Goal: Information Seeking & Learning: Learn about a topic

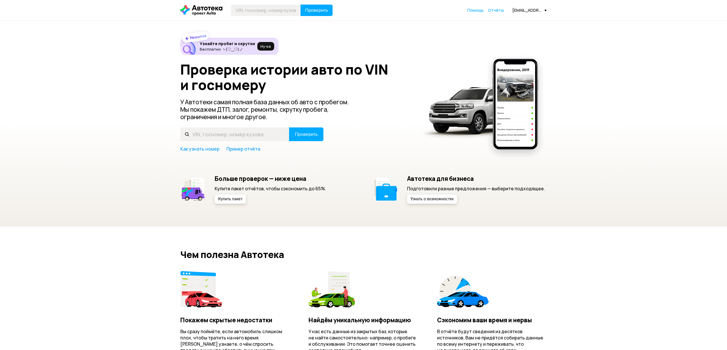
click at [242, 19] on header "Проверить Помощь Отчёты [EMAIL_ADDRESS][DOMAIN_NAME]" at bounding box center [363, 10] width 727 height 20
click at [241, 12] on input "text" at bounding box center [266, 10] width 70 height 11
type input "В510ОТ51"
click at [319, 17] on header "В510ОТ51 Проверить Помощь [EMAIL_ADDRESS][DOMAIN_NAME]" at bounding box center [363, 10] width 727 height 20
drag, startPoint x: 318, startPoint y: 14, endPoint x: 314, endPoint y: 21, distance: 8.1
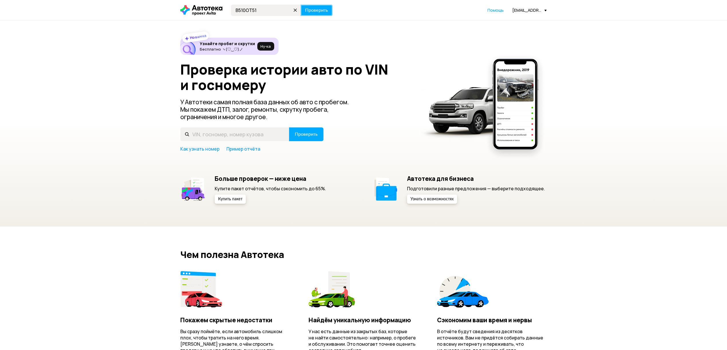
click at [317, 17] on header "В510ОТ51 Проверить Помощь [EMAIL_ADDRESS][DOMAIN_NAME]" at bounding box center [363, 10] width 727 height 20
click at [323, 16] on header "В510ОТ51 Проверить Помощь [EMAIL_ADDRESS][DOMAIN_NAME]" at bounding box center [363, 10] width 727 height 20
click at [319, 6] on button "Проверить" at bounding box center [316, 10] width 32 height 11
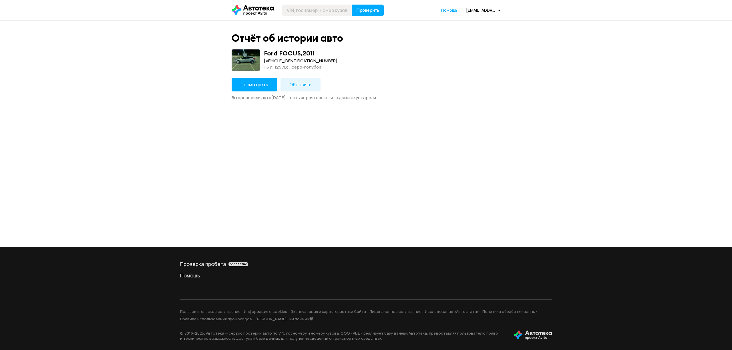
click at [245, 72] on div "Отчёт об истории авто Ford FOCUS , 2011 [VEHICLE_IDENTIFICATION_NUMBER] 1.6 л, …" at bounding box center [366, 66] width 275 height 69
click at [246, 82] on span "Посмотреть" at bounding box center [255, 85] width 28 height 6
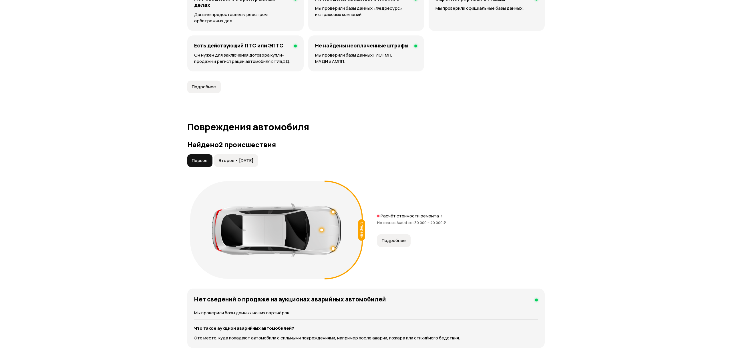
scroll to position [560, 0]
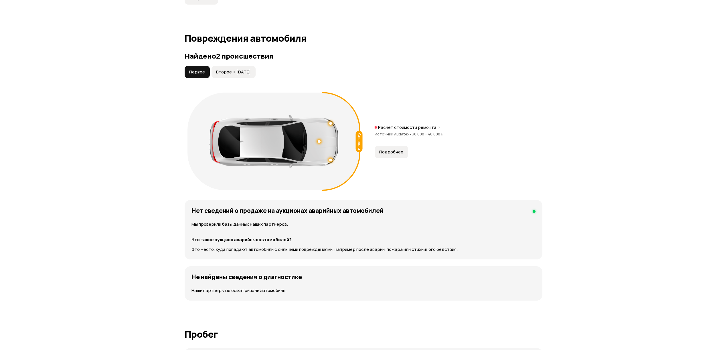
click at [391, 150] on span "Подробнее" at bounding box center [391, 152] width 24 height 6
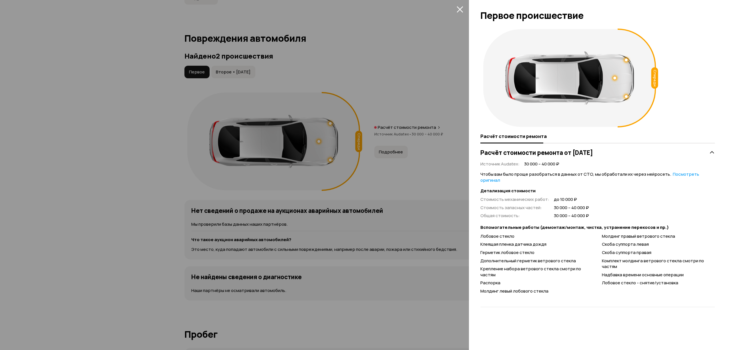
click at [70, 74] on div at bounding box center [366, 175] width 732 height 350
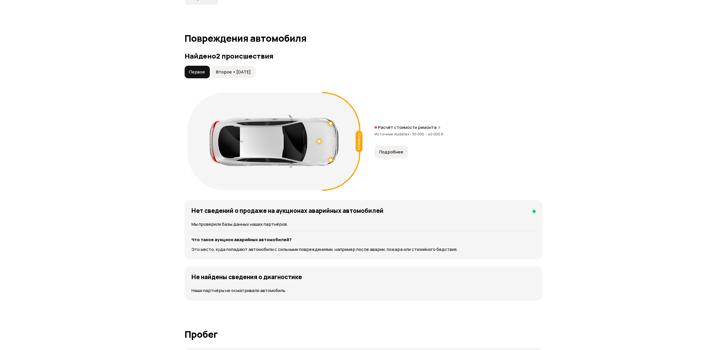
click at [246, 76] on button "Второе • [DATE]" at bounding box center [233, 72] width 44 height 13
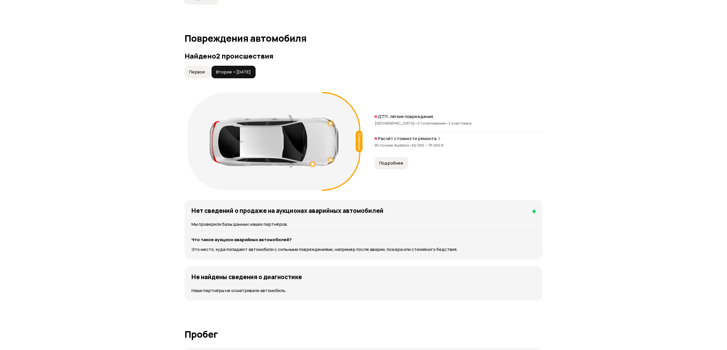
click at [392, 157] on button "Подробнее" at bounding box center [391, 163] width 33 height 13
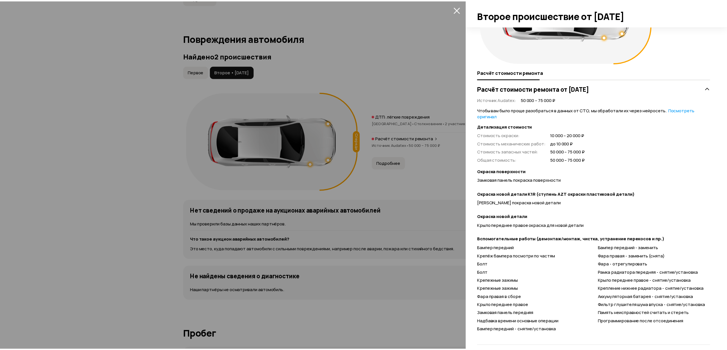
scroll to position [71, 0]
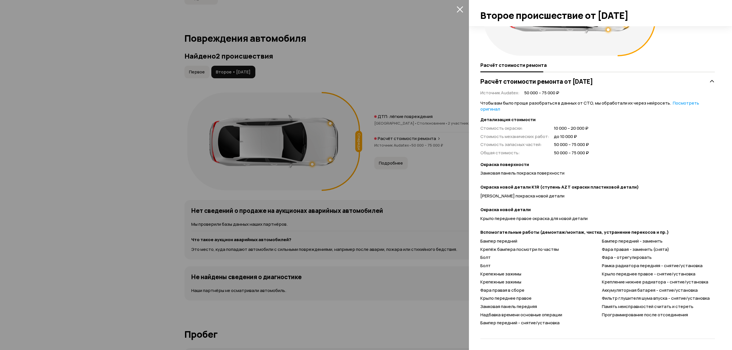
drag, startPoint x: 398, startPoint y: 307, endPoint x: 400, endPoint y: 305, distance: 2.9
click at [399, 305] on div at bounding box center [366, 175] width 732 height 350
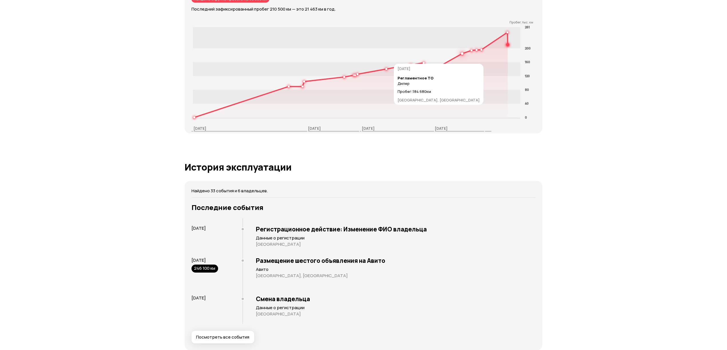
scroll to position [865, 0]
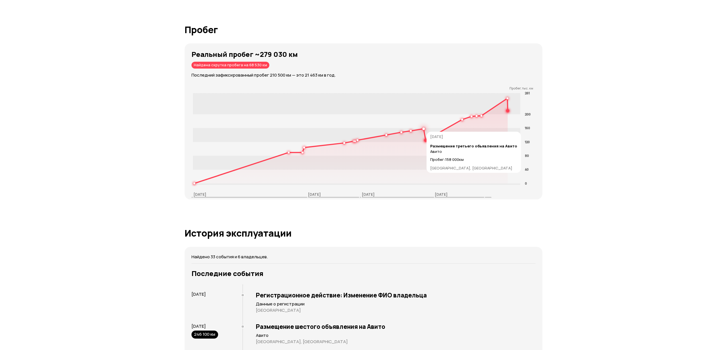
click at [423, 130] on circle at bounding box center [424, 129] width 2 height 2
click at [425, 130] on rect at bounding box center [356, 135] width 327 height 14
click at [424, 131] on icon at bounding box center [350, 140] width 313 height 85
click at [423, 130] on circle at bounding box center [424, 129] width 2 height 2
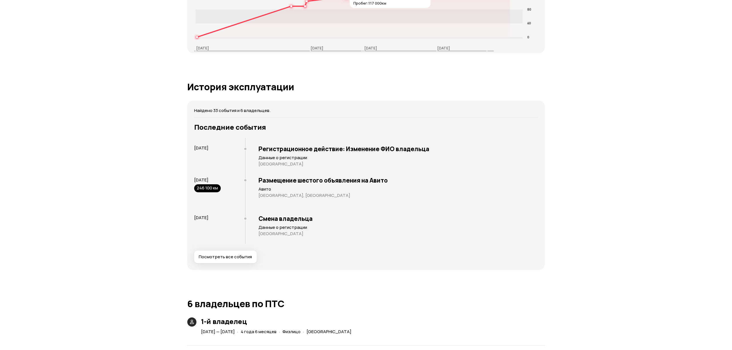
scroll to position [1094, 0]
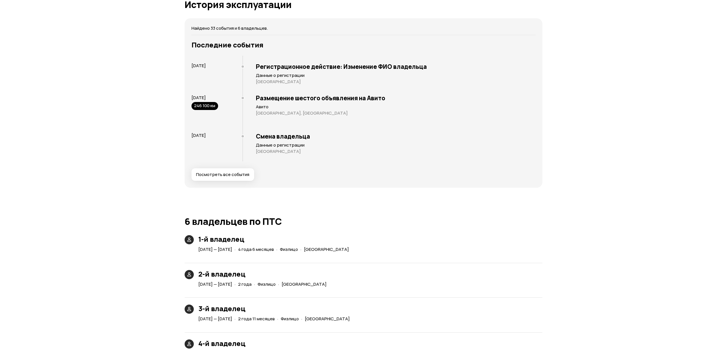
click at [228, 173] on span "Посмотреть все события" at bounding box center [222, 175] width 53 height 6
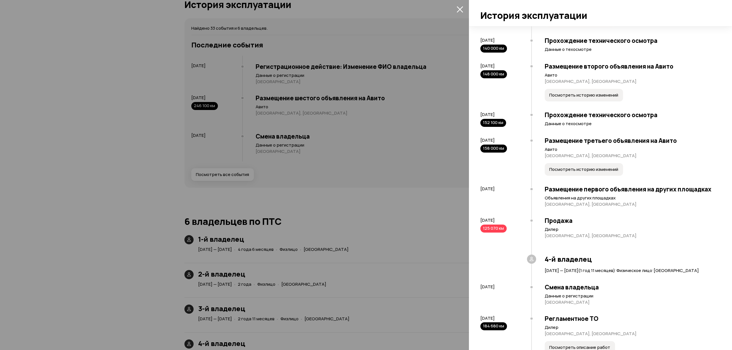
scroll to position [712, 0]
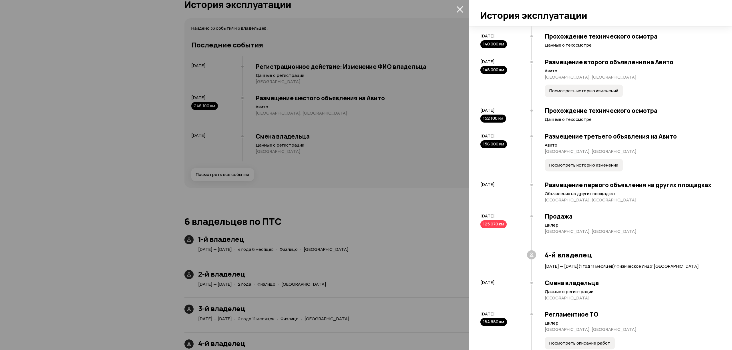
click at [494, 229] on div "125 070 км" at bounding box center [494, 225] width 26 height 8
click at [491, 148] on div "158 000 км" at bounding box center [494, 144] width 27 height 8
click at [569, 168] on span "Посмотреть историю изменений" at bounding box center [584, 166] width 69 height 6
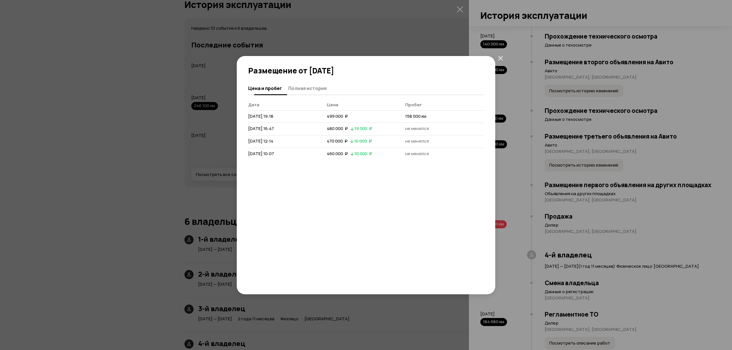
click at [289, 84] on button "Полная история" at bounding box center [307, 88] width 40 height 11
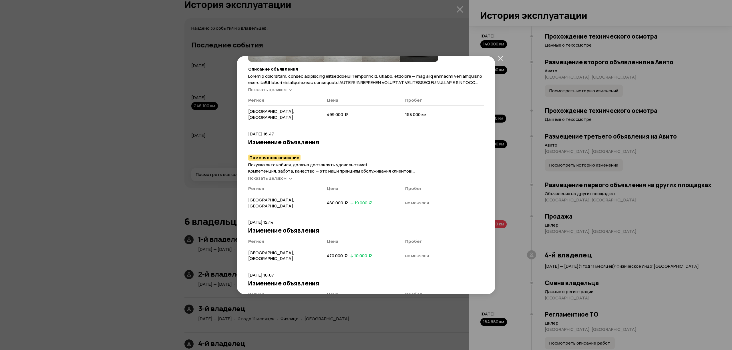
scroll to position [0, 0]
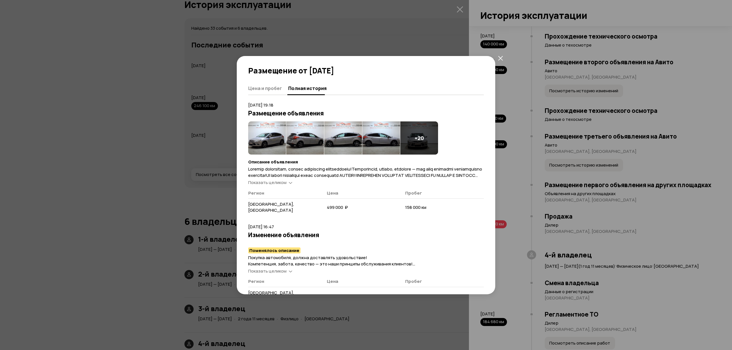
click at [500, 60] on icon "закрыть" at bounding box center [500, 58] width 5 height 5
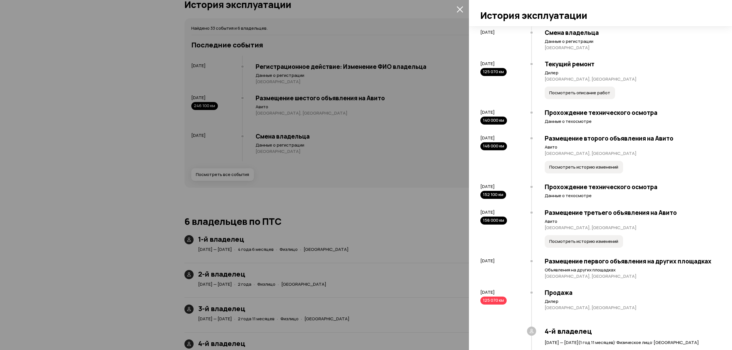
scroll to position [610, 0]
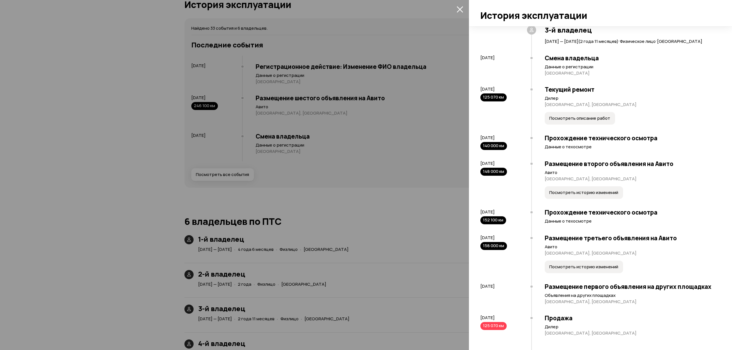
click at [583, 121] on span "Посмотреть описание работ" at bounding box center [580, 119] width 61 height 6
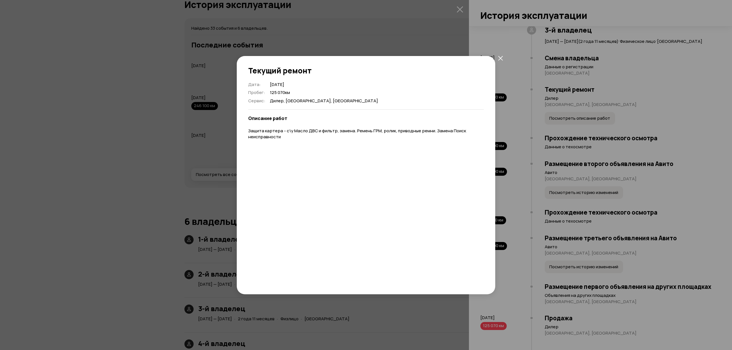
drag, startPoint x: 497, startPoint y: 60, endPoint x: 497, endPoint y: 98, distance: 38.6
click at [497, 61] on button "закрыть" at bounding box center [501, 58] width 10 height 10
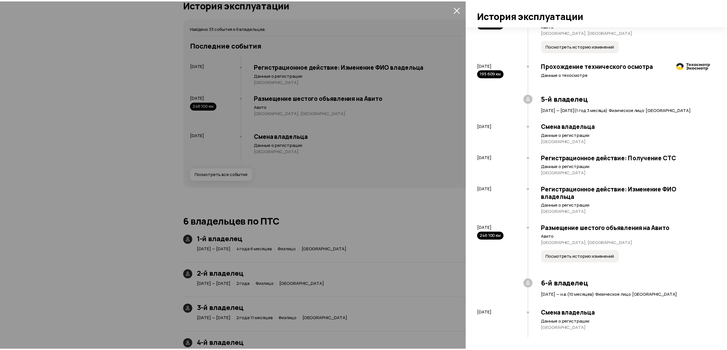
scroll to position [1195, 0]
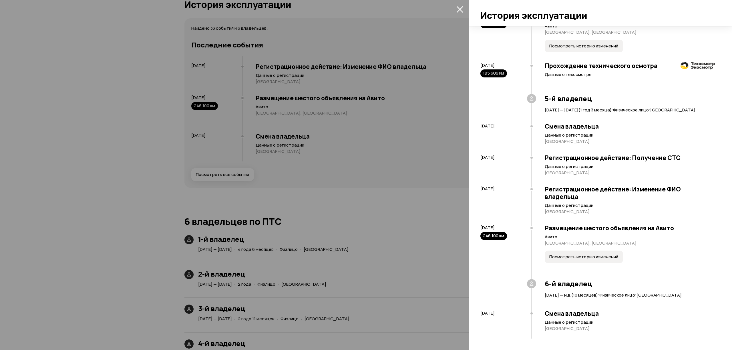
click at [569, 254] on span "Посмотреть историю изменений" at bounding box center [584, 257] width 69 height 6
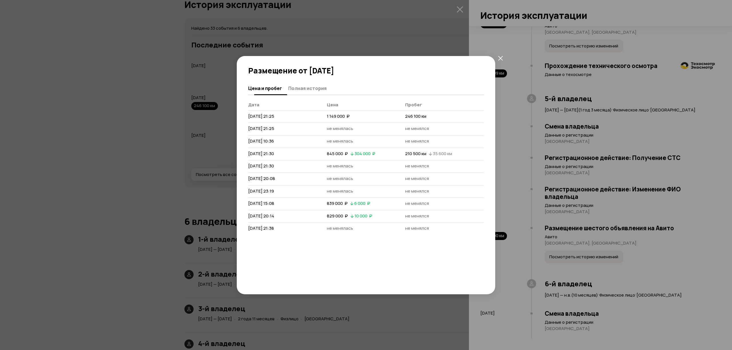
click at [303, 86] on span "Полная история" at bounding box center [307, 89] width 38 height 6
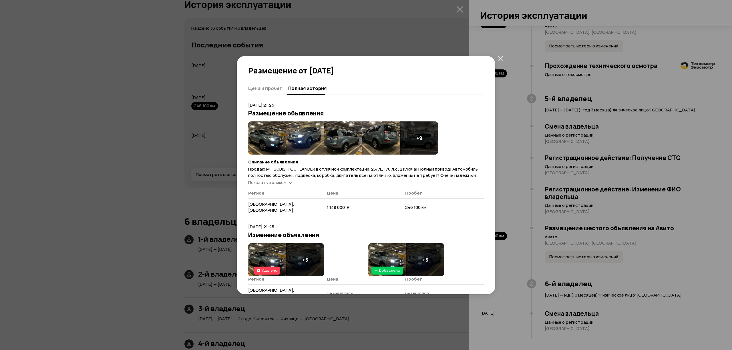
drag, startPoint x: 501, startPoint y: 62, endPoint x: 488, endPoint y: 67, distance: 13.4
click at [500, 62] on button "закрыть" at bounding box center [501, 58] width 10 height 10
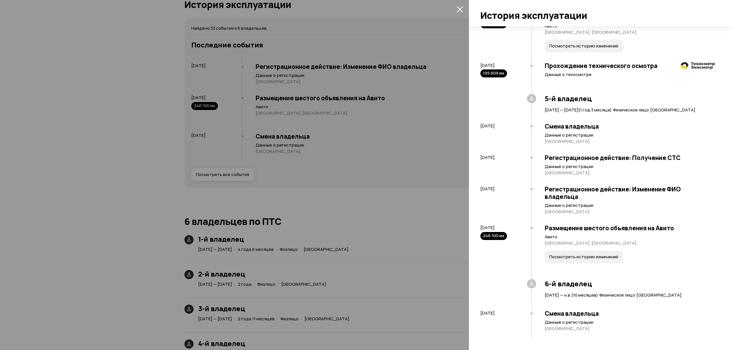
click at [94, 159] on div at bounding box center [366, 175] width 732 height 350
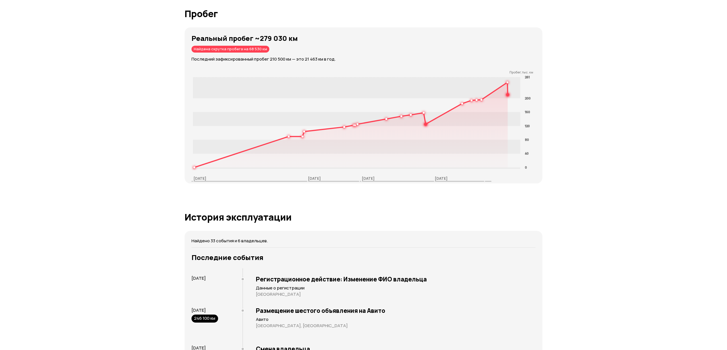
scroll to position [860, 0]
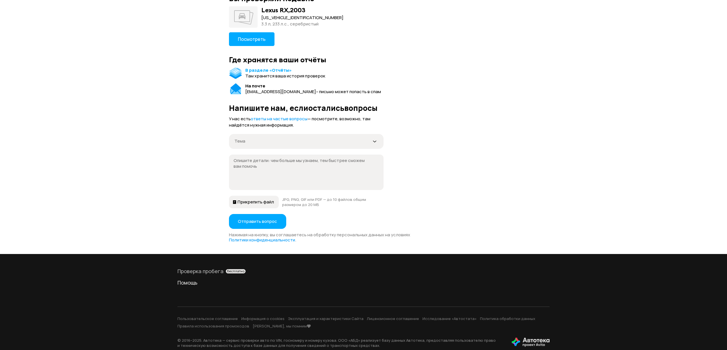
scroll to position [65, 0]
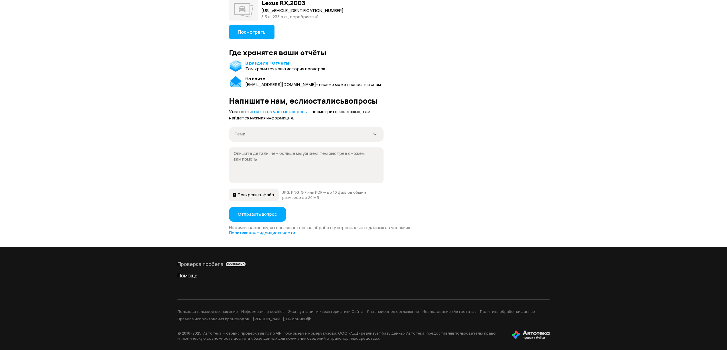
click at [212, 265] on div "Проверка пробега бесплатно" at bounding box center [363, 264] width 372 height 7
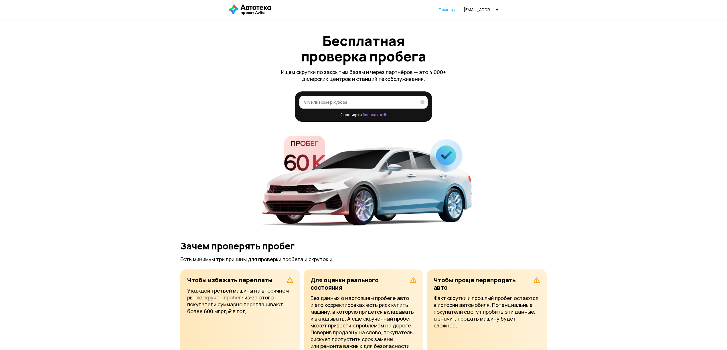
scroll to position [65, 0]
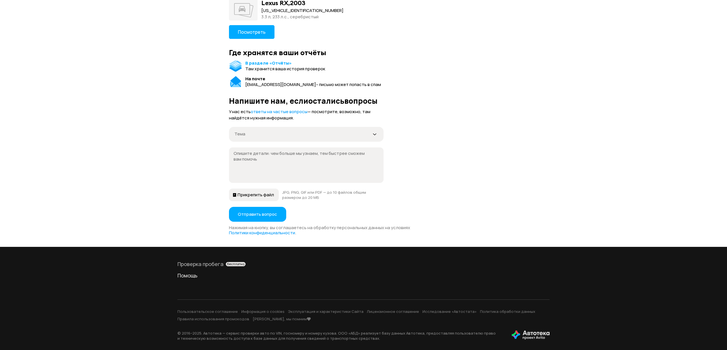
click at [200, 263] on div "Проверка пробега бесплатно" at bounding box center [363, 264] width 372 height 7
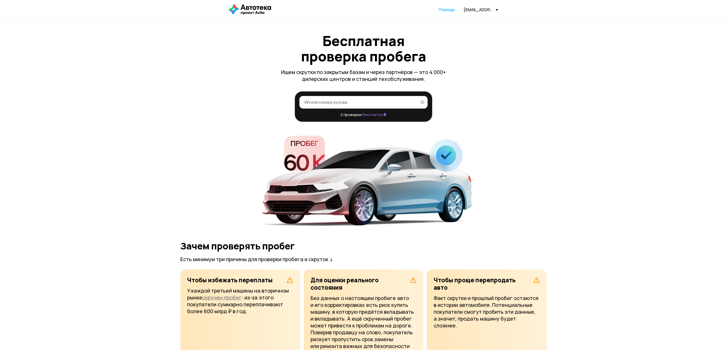
click at [473, 9] on div "[EMAIL_ADDRESS][DOMAIN_NAME]" at bounding box center [481, 9] width 34 height 5
click at [461, 20] on span "Отчёты" at bounding box center [455, 19] width 19 height 7
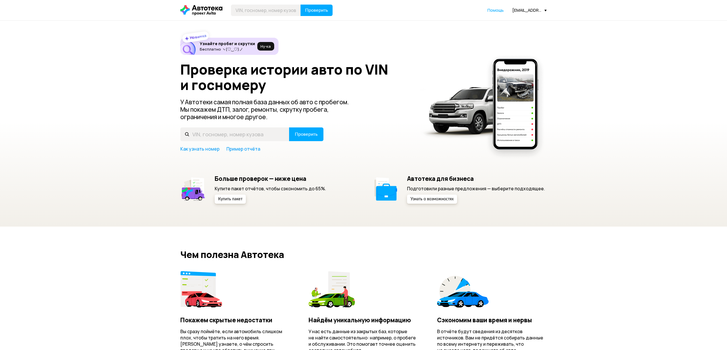
click at [528, 12] on div "[EMAIL_ADDRESS][DOMAIN_NAME]" at bounding box center [529, 9] width 34 height 5
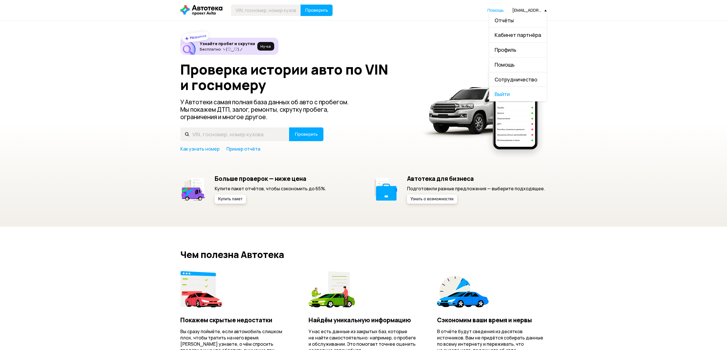
click at [517, 19] on link "Отчёты" at bounding box center [518, 20] width 58 height 15
